Goal: Task Accomplishment & Management: Use online tool/utility

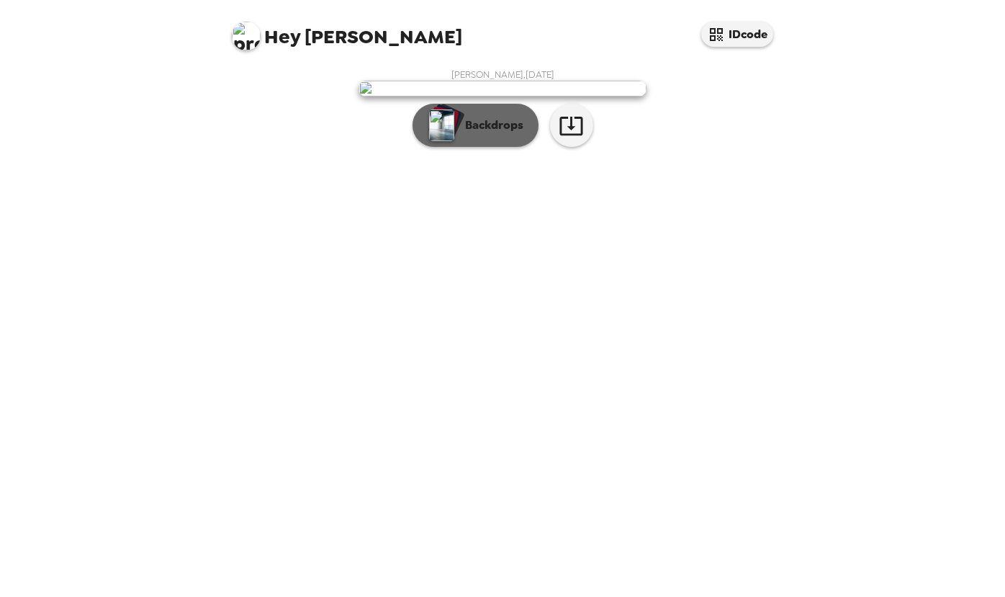
click at [487, 147] on button "Backdrops" at bounding box center [476, 125] width 126 height 43
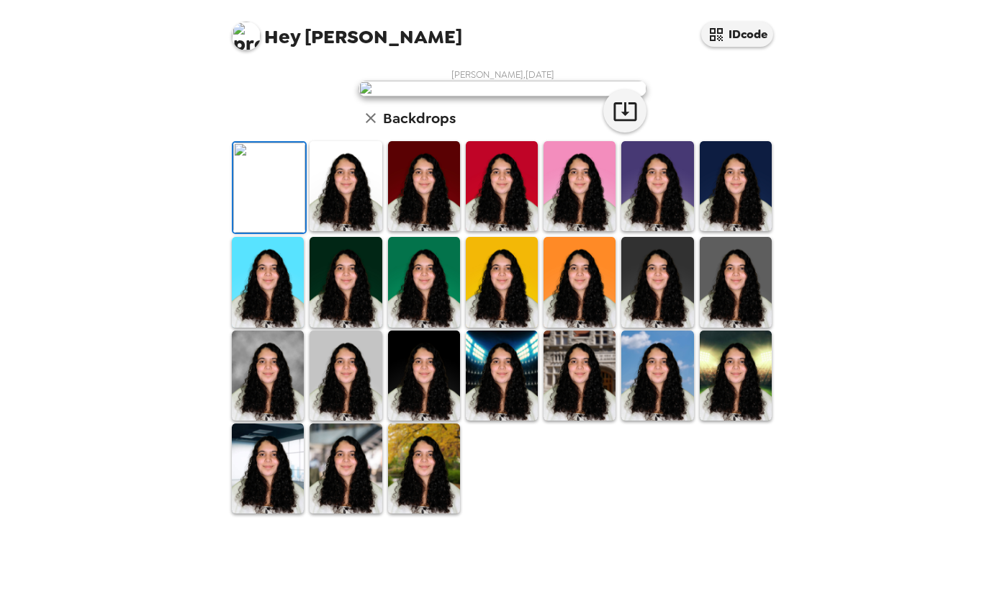
scroll to position [284, 0]
click at [354, 421] on img at bounding box center [346, 376] width 72 height 90
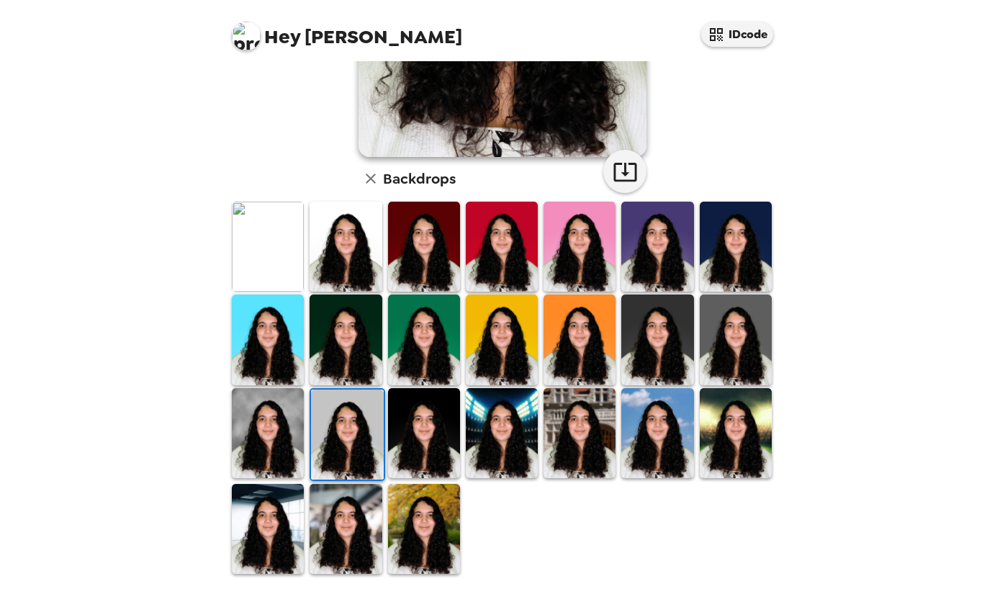
scroll to position [281, 0]
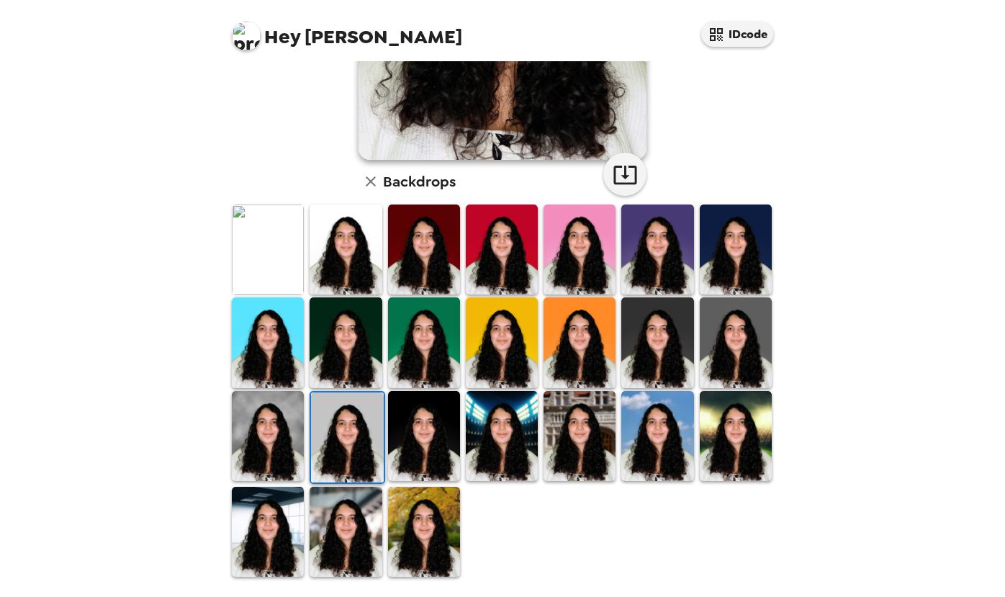
click at [357, 442] on img at bounding box center [347, 437] width 72 height 90
click at [627, 175] on icon "button" at bounding box center [625, 174] width 25 height 25
click at [261, 253] on img at bounding box center [268, 249] width 72 height 90
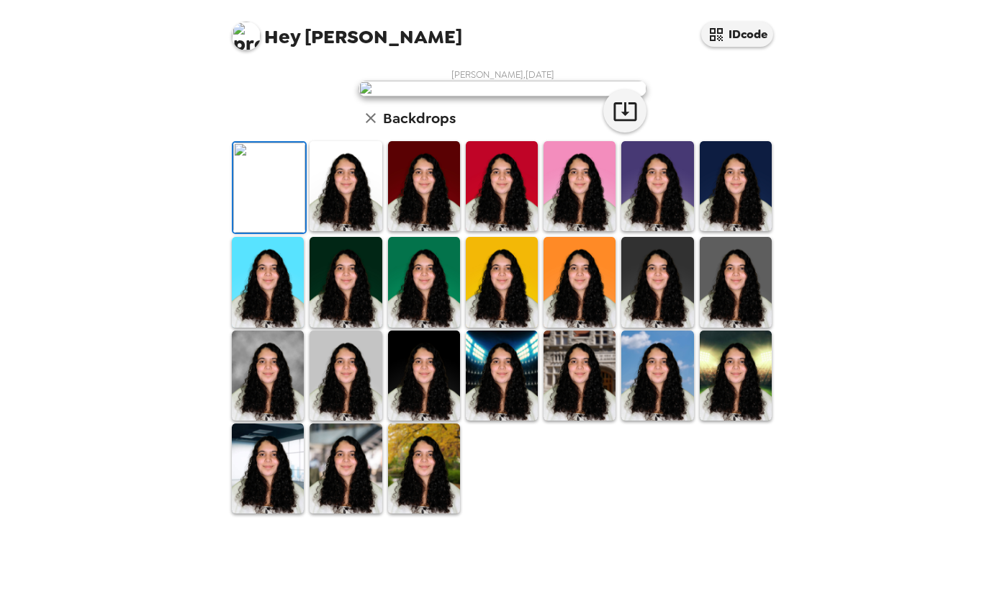
scroll to position [284, 0]
click at [608, 132] on button "button" at bounding box center [624, 110] width 43 height 43
click at [357, 231] on img at bounding box center [346, 186] width 72 height 90
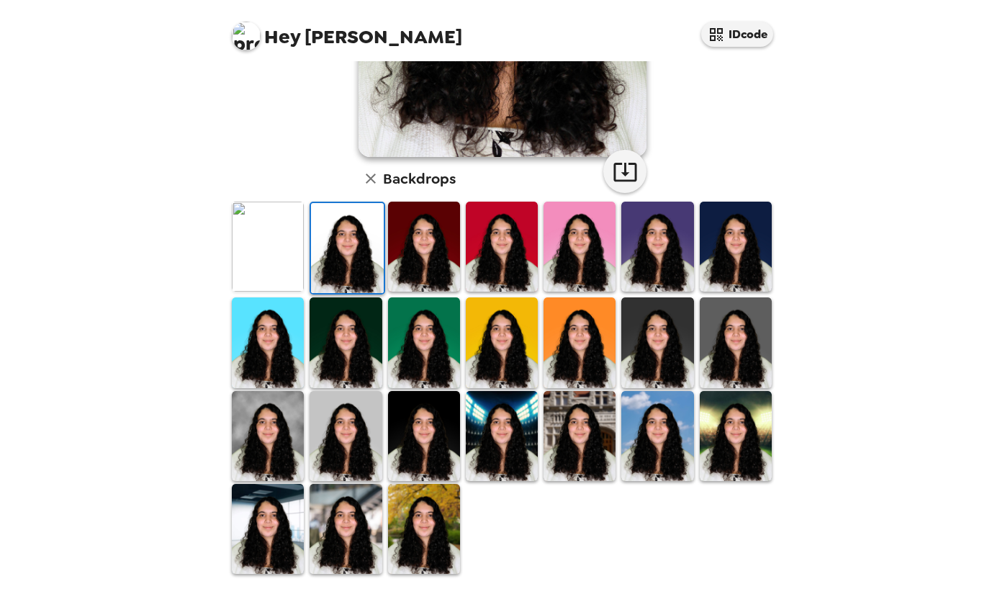
scroll to position [281, 0]
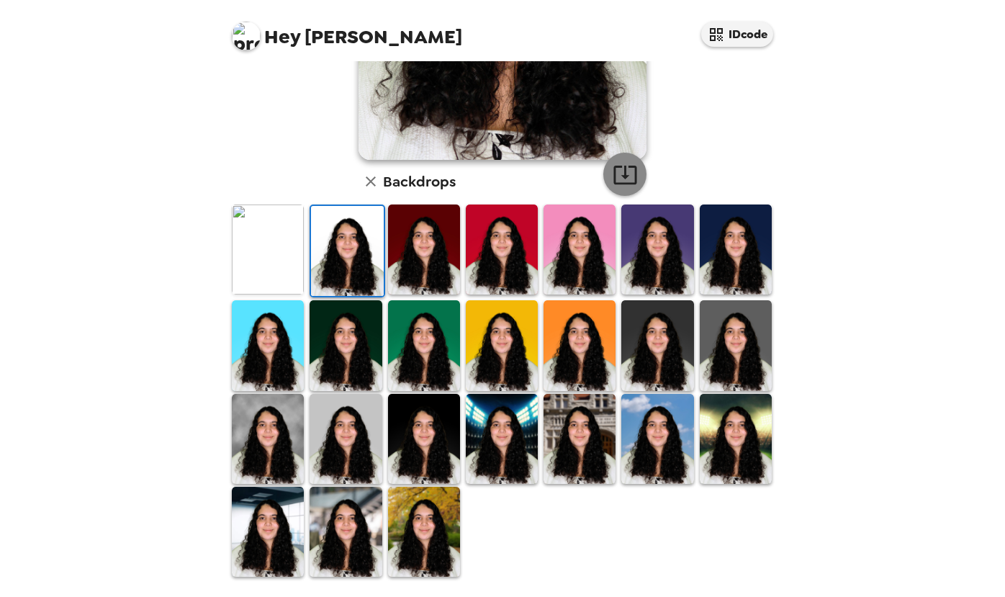
click at [622, 174] on icon "button" at bounding box center [625, 174] width 25 height 25
click at [439, 248] on img at bounding box center [424, 249] width 72 height 90
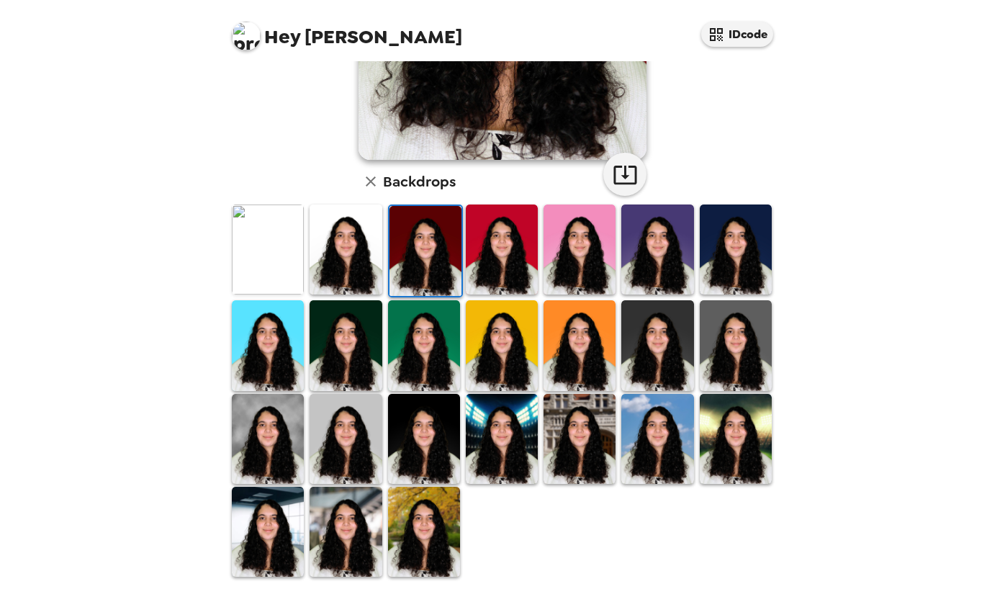
click at [444, 248] on img at bounding box center [426, 251] width 72 height 90
click at [621, 183] on icon "button" at bounding box center [624, 175] width 23 height 19
click at [500, 255] on img at bounding box center [502, 249] width 72 height 90
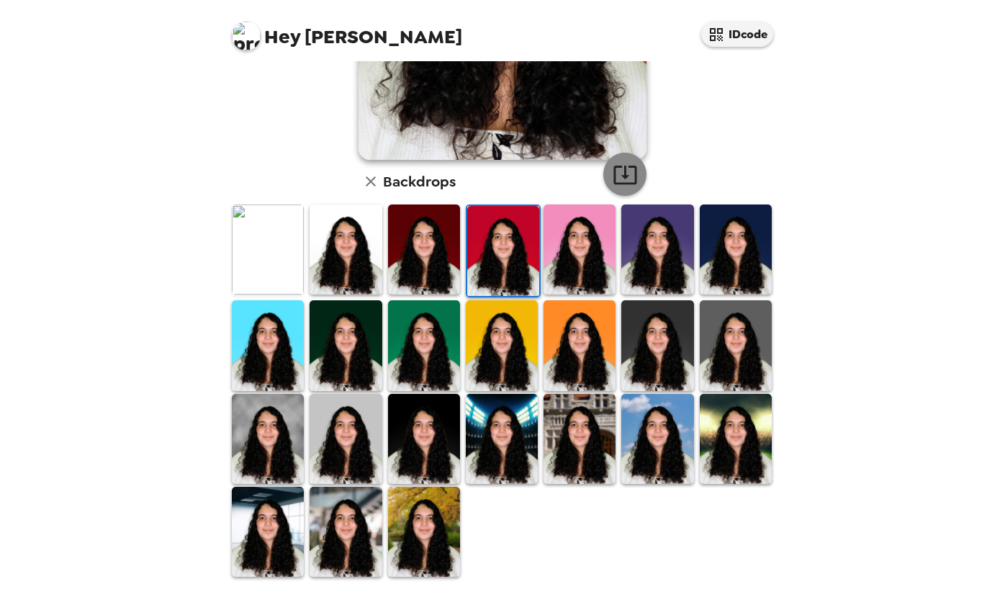
click at [623, 172] on icon "button" at bounding box center [625, 174] width 25 height 25
click at [567, 259] on img at bounding box center [580, 249] width 72 height 90
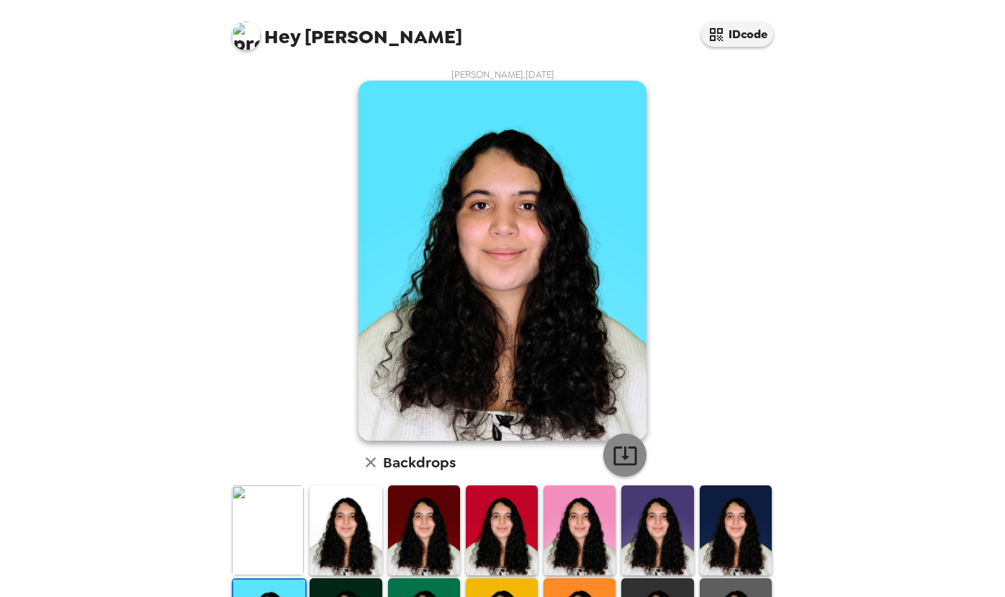
click at [630, 443] on icon "button" at bounding box center [625, 455] width 25 height 25
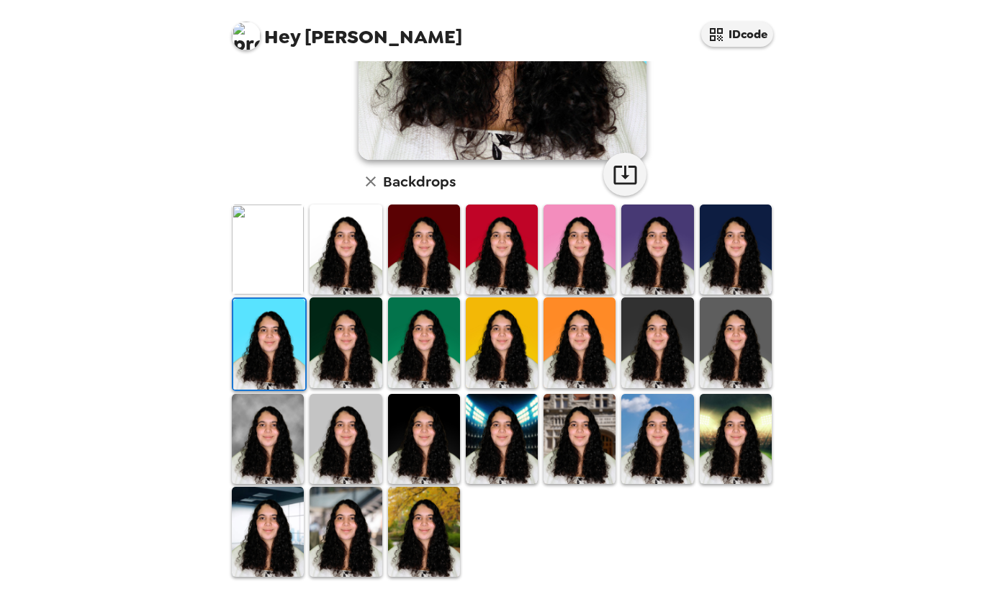
click at [354, 308] on img at bounding box center [346, 342] width 72 height 90
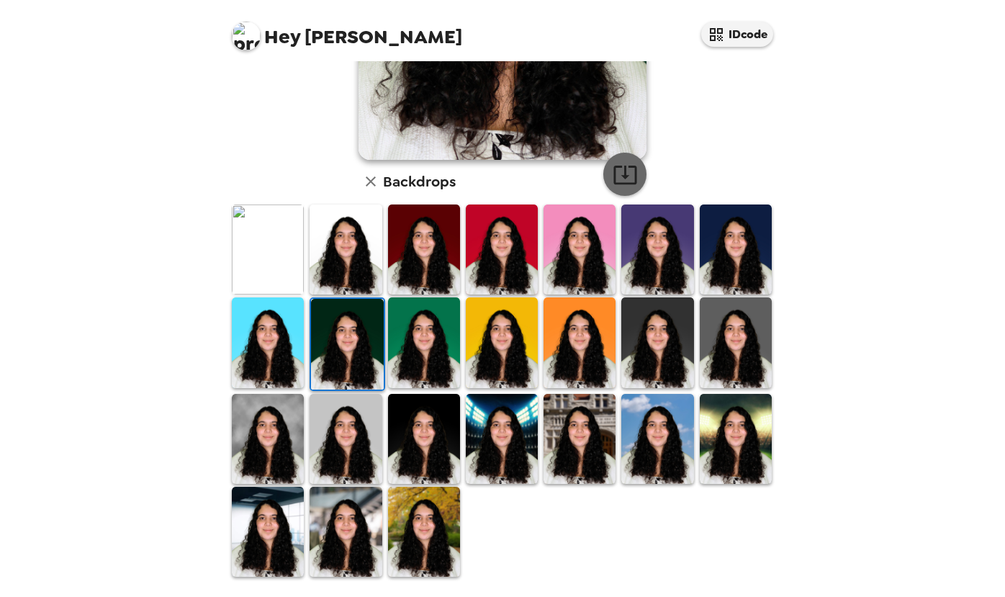
click at [622, 177] on icon "button" at bounding box center [625, 174] width 25 height 25
click at [444, 314] on img at bounding box center [424, 342] width 72 height 90
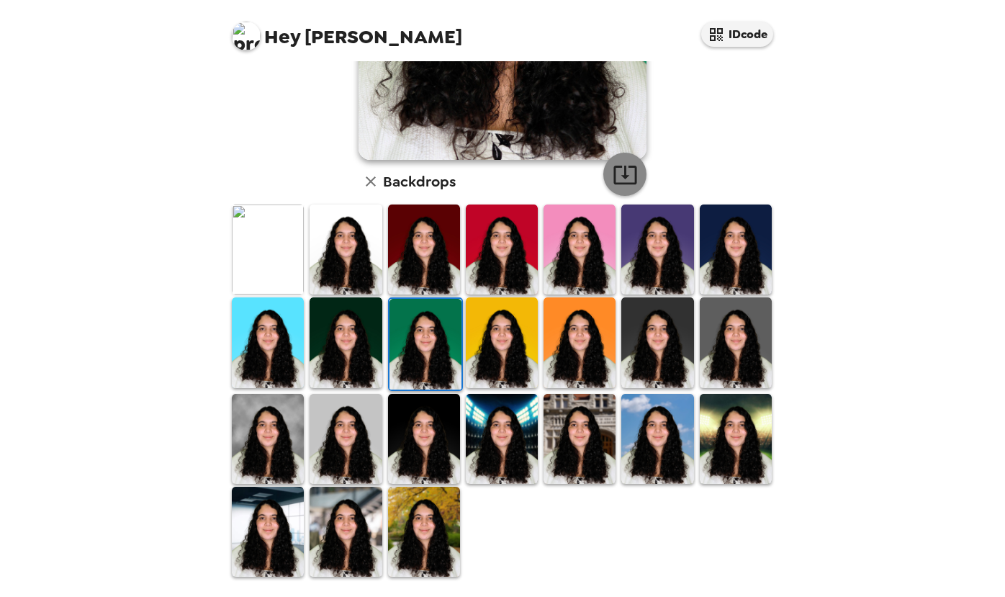
click at [623, 185] on icon "button" at bounding box center [625, 174] width 25 height 25
click at [518, 320] on img at bounding box center [502, 342] width 72 height 90
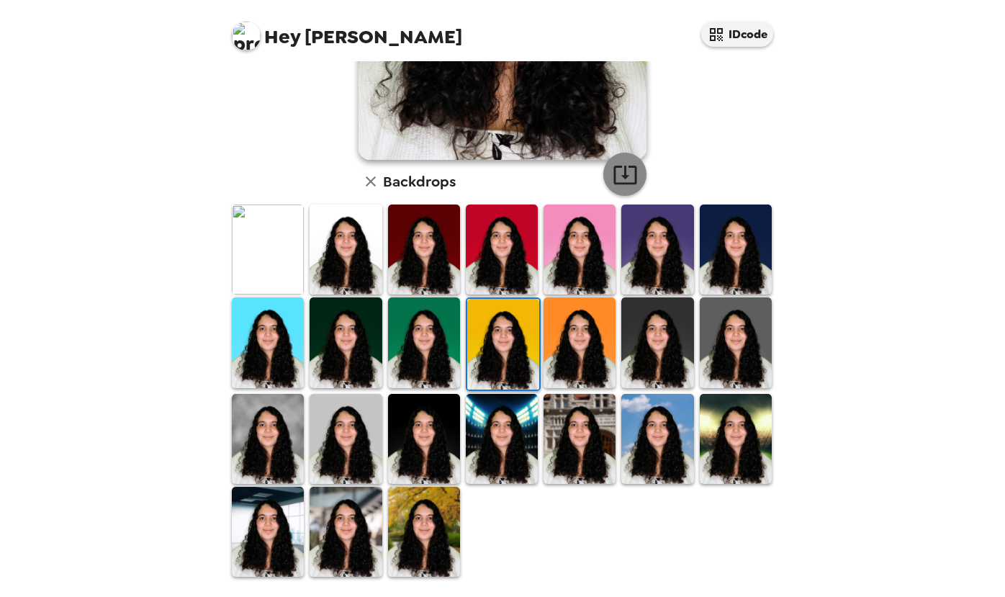
click at [625, 174] on icon "button" at bounding box center [624, 175] width 23 height 19
click at [588, 318] on img at bounding box center [580, 342] width 72 height 90
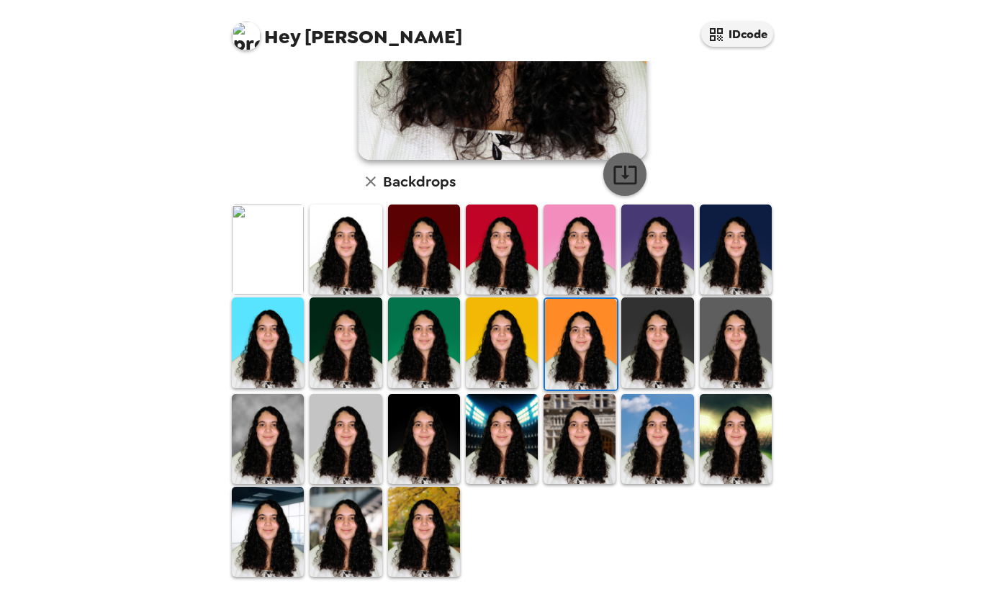
click at [624, 181] on icon "button" at bounding box center [625, 174] width 25 height 25
click at [657, 314] on img at bounding box center [657, 342] width 72 height 90
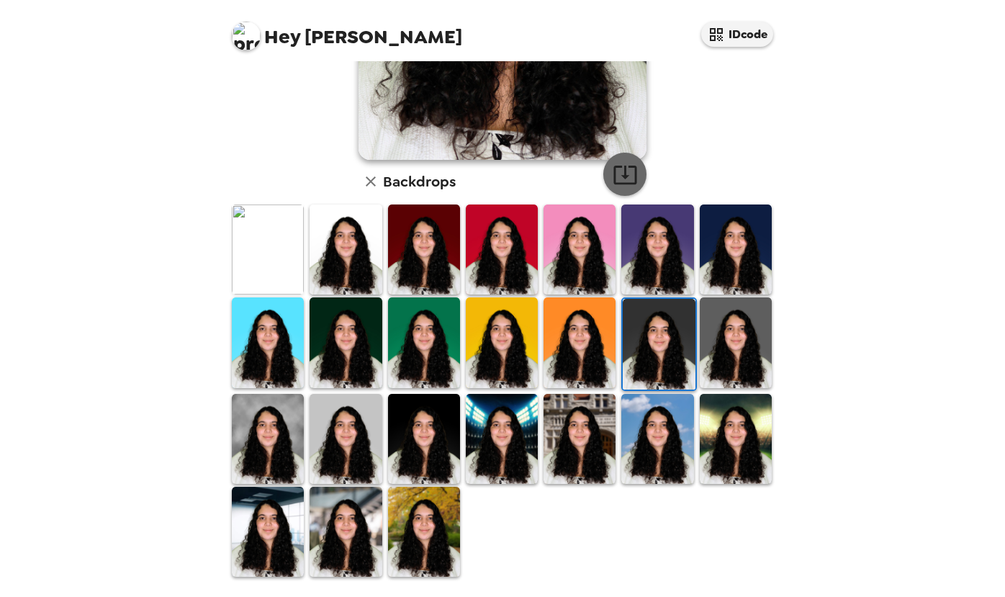
click at [623, 186] on icon "button" at bounding box center [625, 174] width 25 height 25
click at [727, 318] on img at bounding box center [736, 342] width 72 height 90
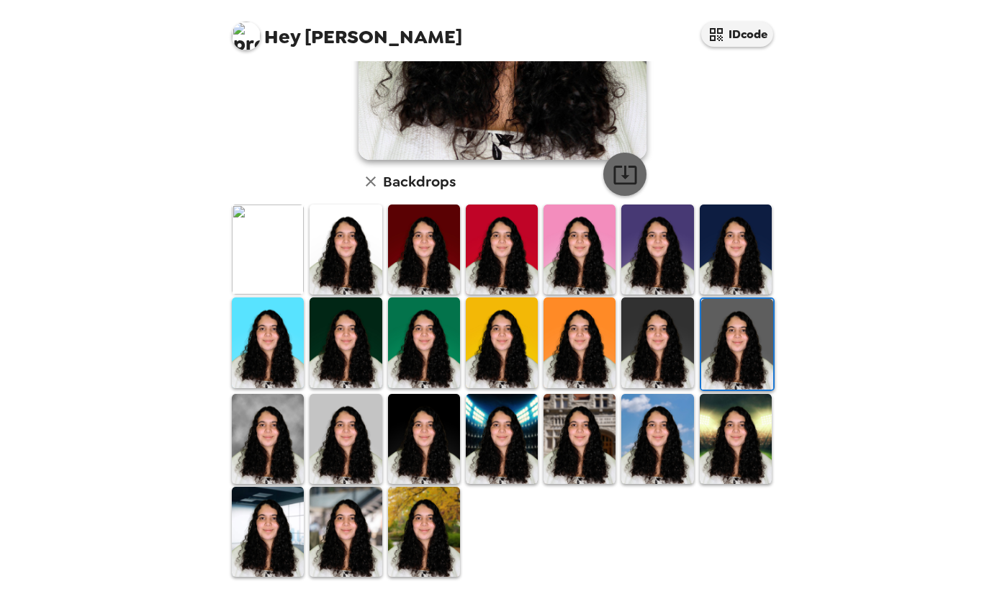
click at [621, 184] on icon "button" at bounding box center [624, 175] width 23 height 19
click at [279, 447] on img at bounding box center [268, 439] width 72 height 90
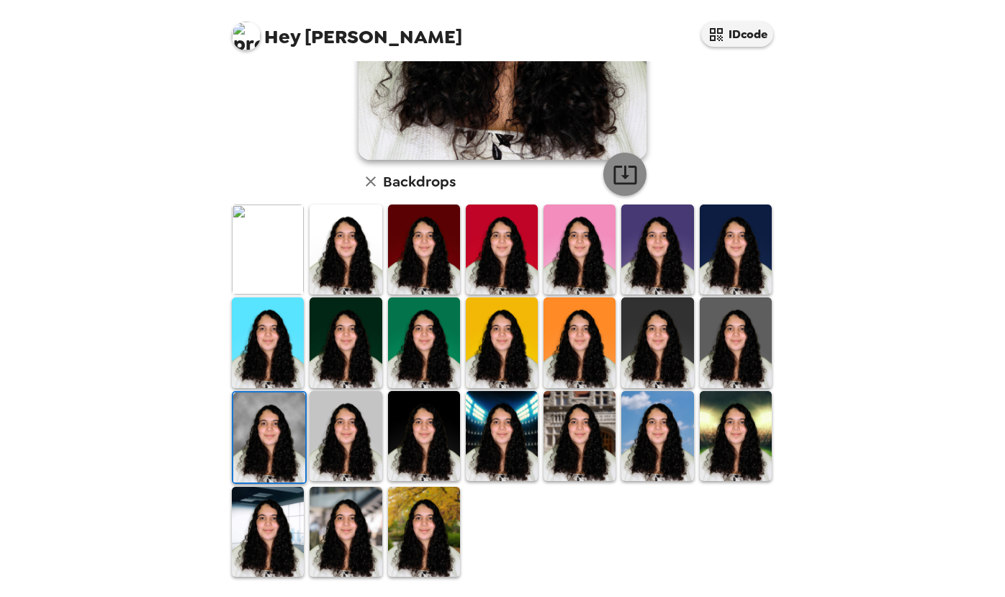
click at [621, 189] on button "button" at bounding box center [624, 174] width 43 height 43
click at [432, 416] on img at bounding box center [424, 436] width 72 height 90
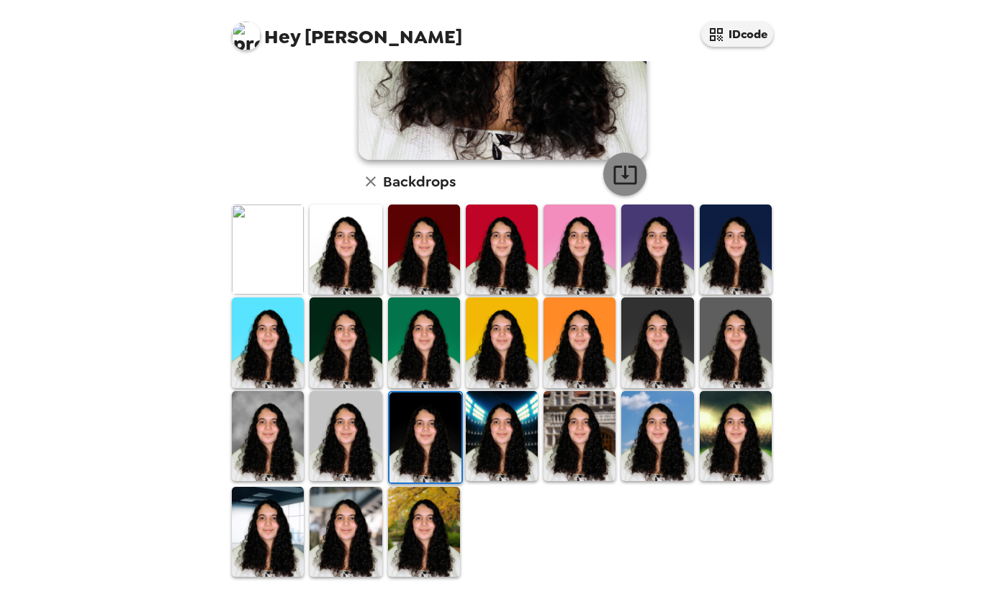
click at [625, 173] on icon "button" at bounding box center [624, 175] width 23 height 19
click at [501, 415] on img at bounding box center [502, 436] width 72 height 90
